Goal: Communication & Community: Ask a question

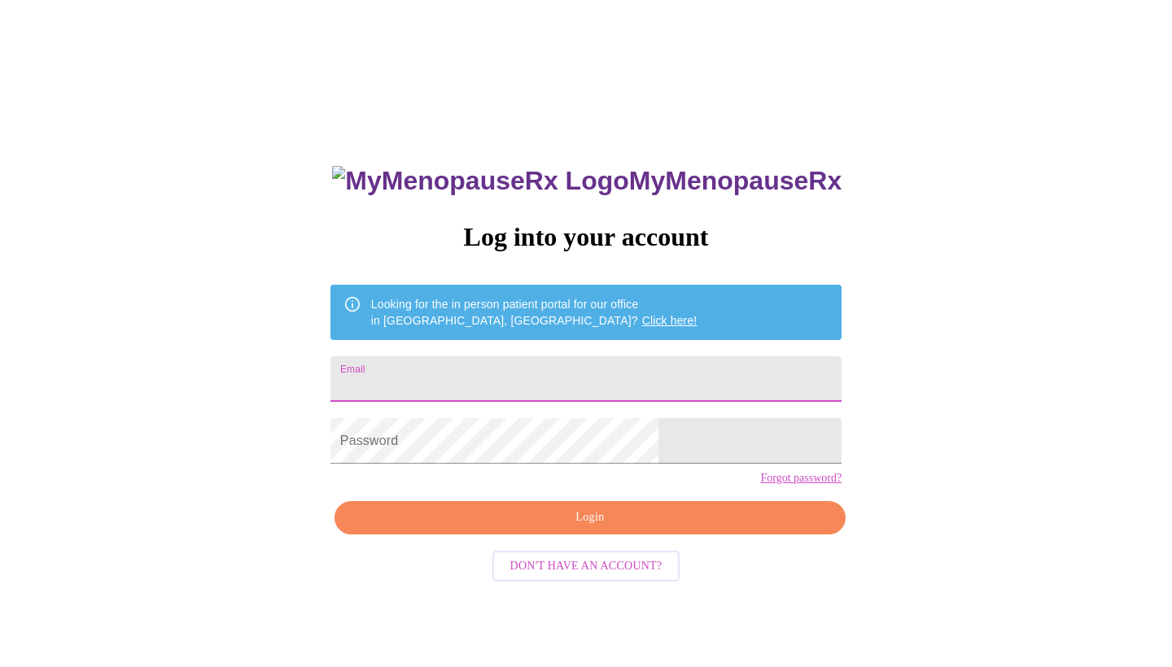
type input "[EMAIL_ADDRESS][DOMAIN_NAME]"
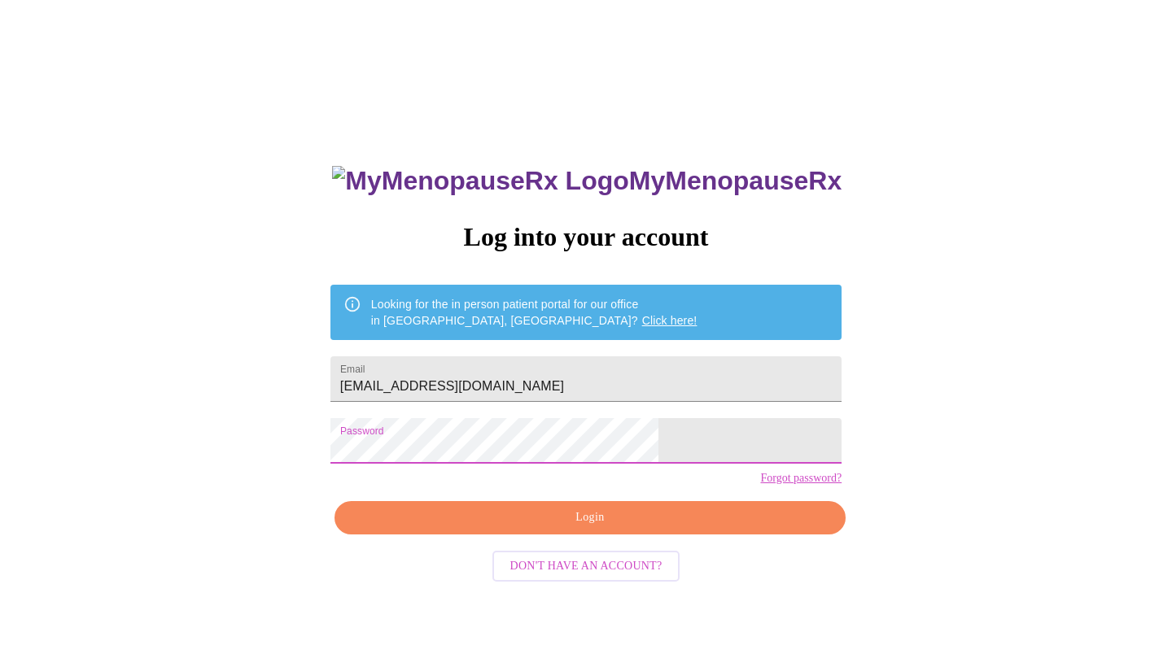
click at [536, 535] on button "Login" at bounding box center [589, 517] width 511 height 33
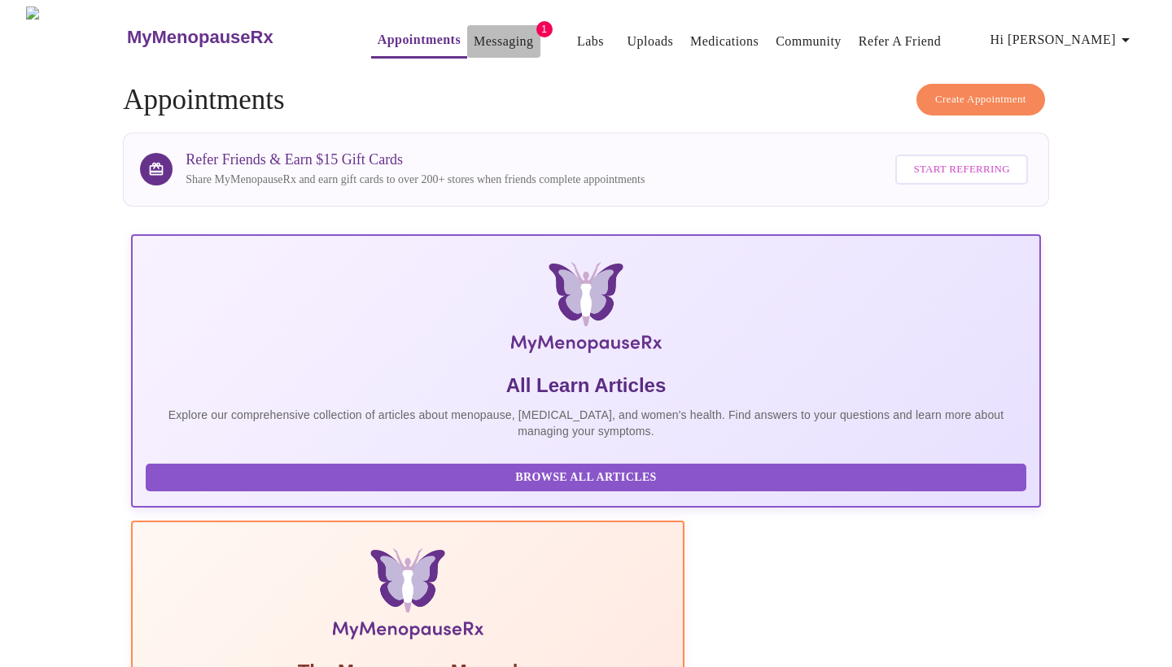
click at [483, 38] on link "Messaging" at bounding box center [503, 41] width 59 height 23
click at [475, 47] on button "Messaging" at bounding box center [503, 41] width 72 height 33
click at [477, 40] on link "Messaging" at bounding box center [503, 41] width 59 height 23
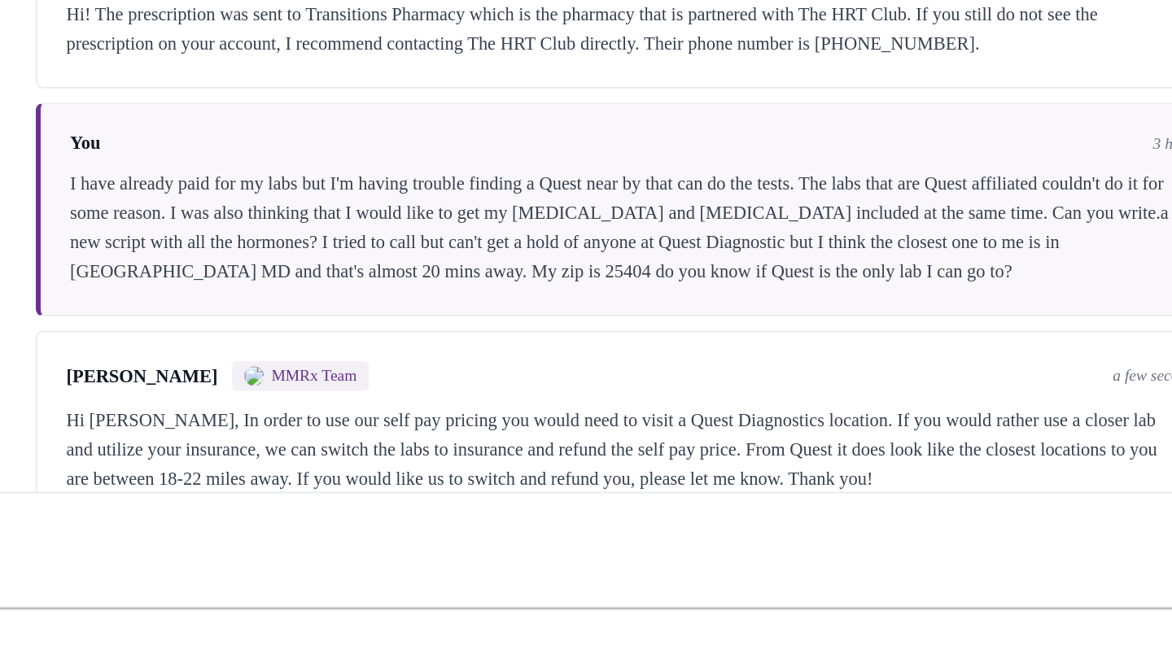
scroll to position [58, 0]
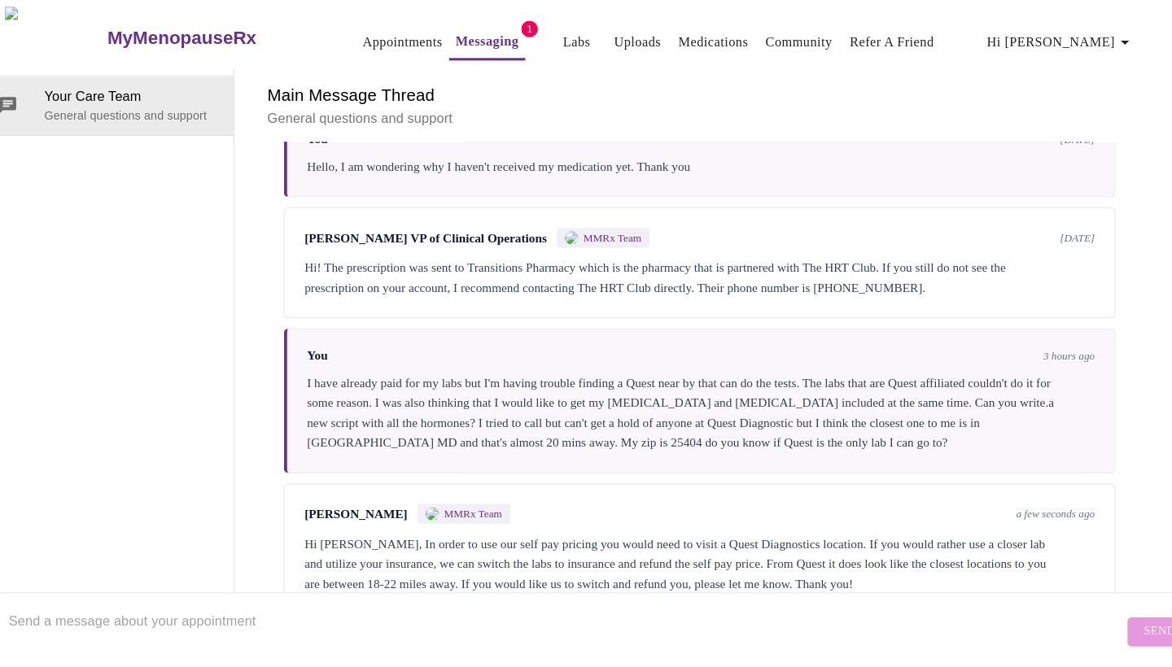
click at [565, 625] on textarea "Send a message about your appointment" at bounding box center [577, 620] width 1094 height 52
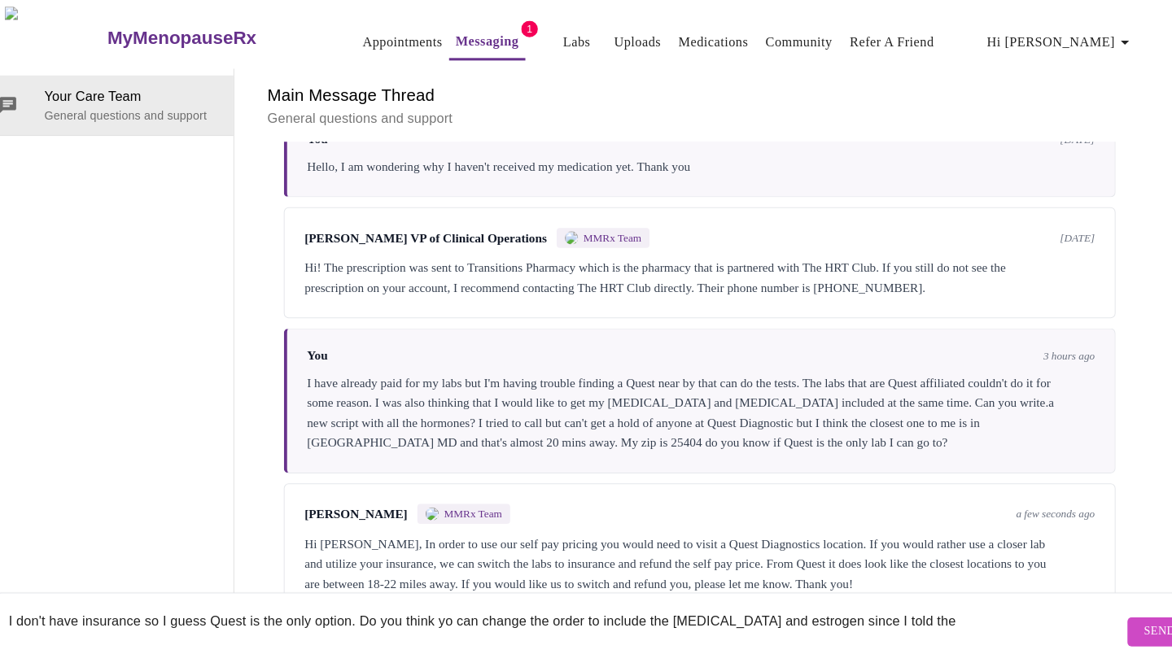
click at [809, 596] on textarea "I don't have insurance so I guess Quest is the only option. Do you think yo can…" at bounding box center [577, 620] width 1094 height 52
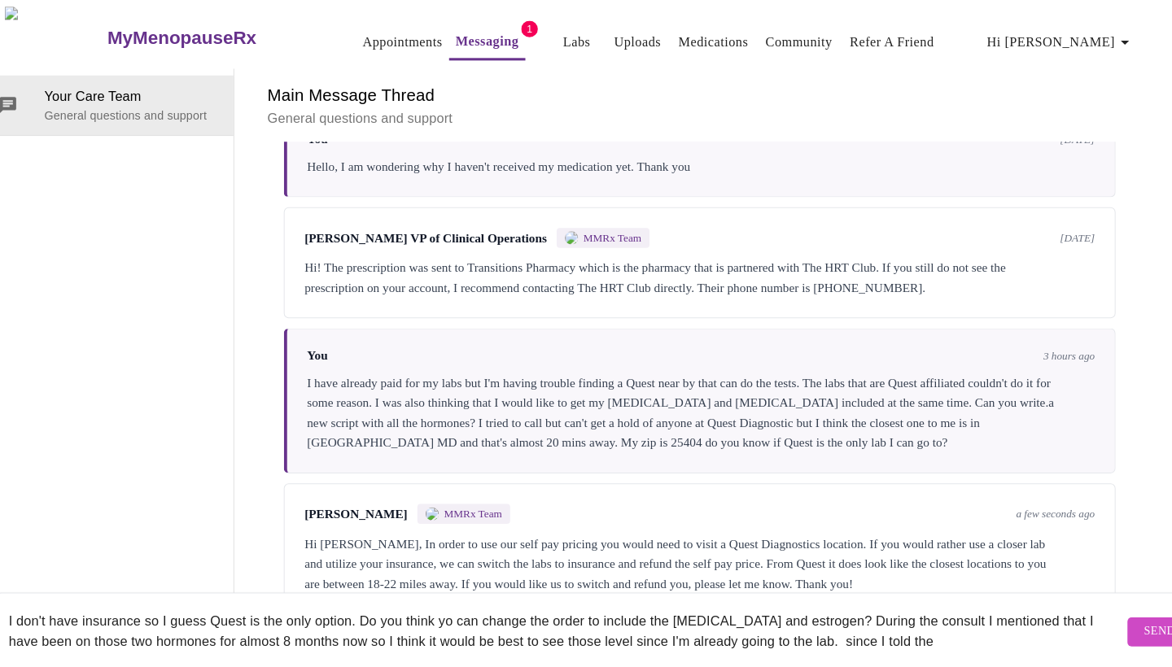
click at [937, 611] on textarea "I don't have insurance so I guess Quest is the only option. Do you think yo can…" at bounding box center [577, 620] width 1094 height 52
click at [928, 596] on textarea "I don't have insurance so I guess Quest is the only option. Do you think yo can…" at bounding box center [577, 620] width 1094 height 52
type textarea "I don't have insurance so I guess Quest is the only option. Do you think yo can…"
click at [1144, 610] on span "Send" at bounding box center [1159, 620] width 31 height 20
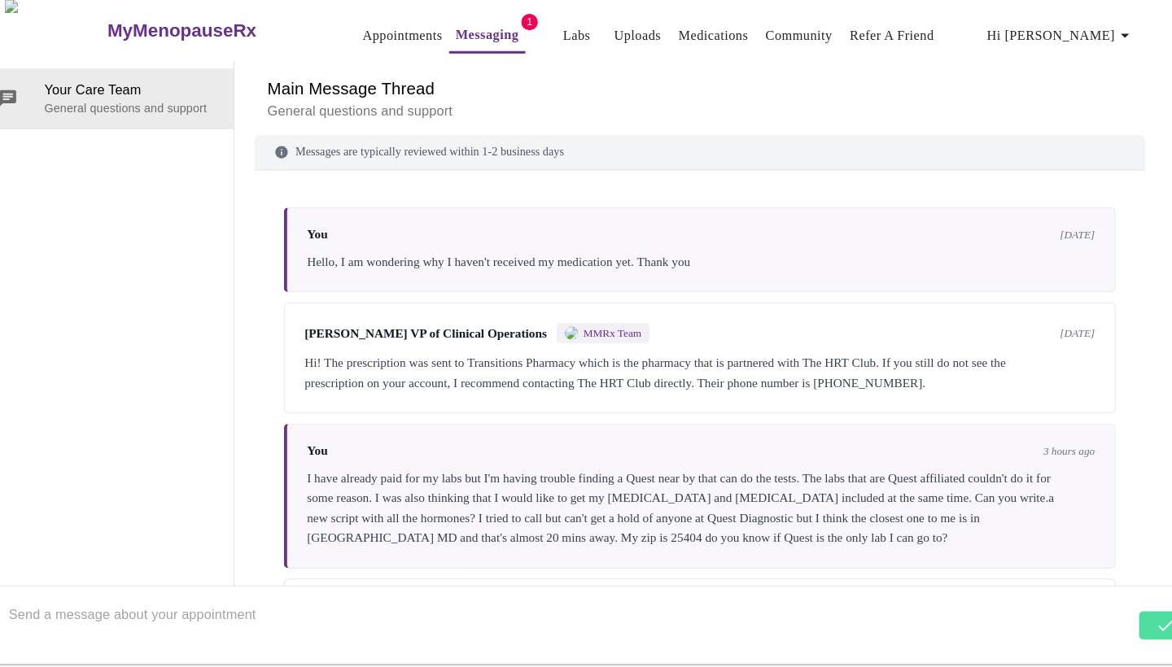
scroll to position [0, 0]
